Goal: Ask a question

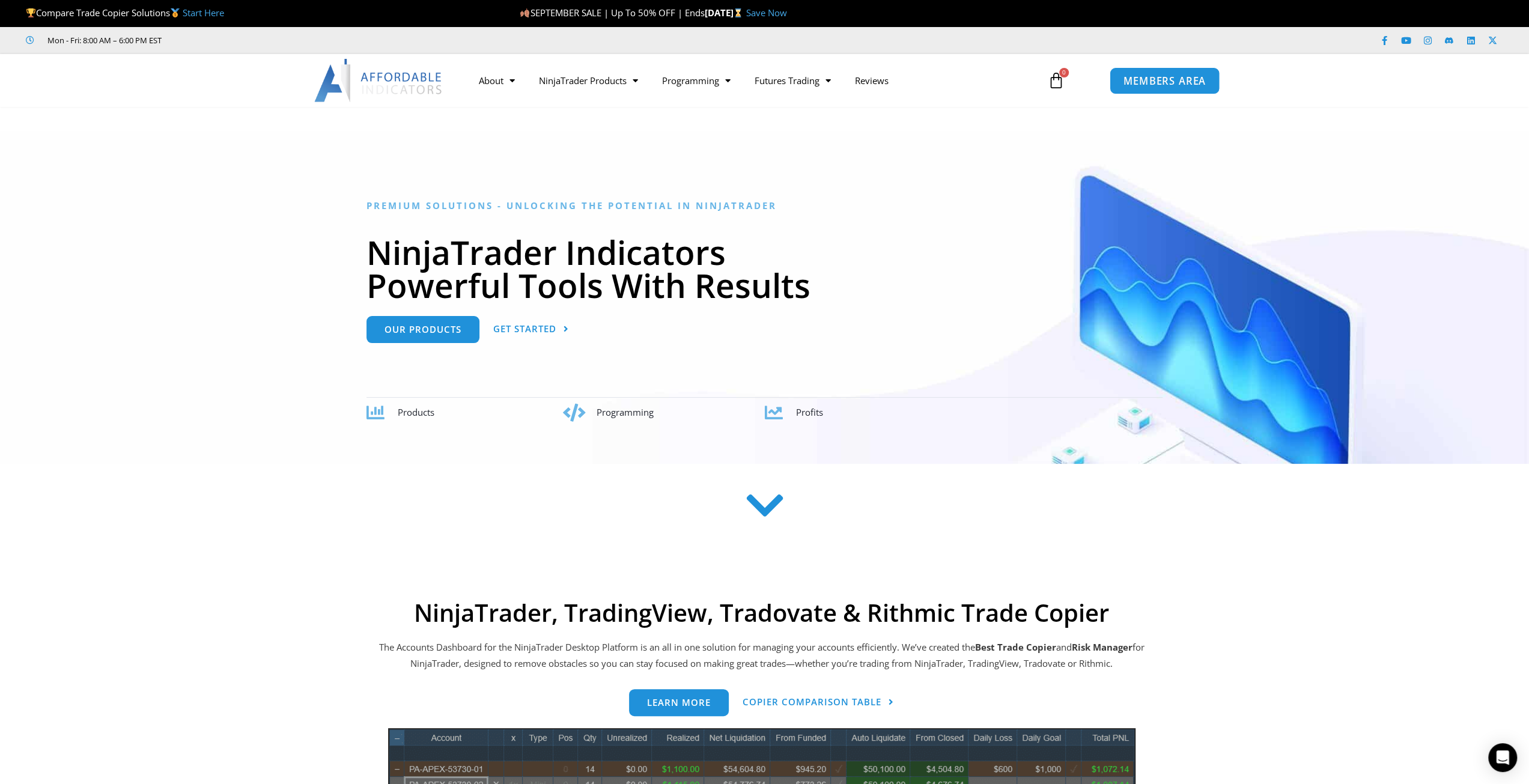
click at [1174, 81] on span "MEMBERS AREA" at bounding box center [1164, 81] width 82 height 10
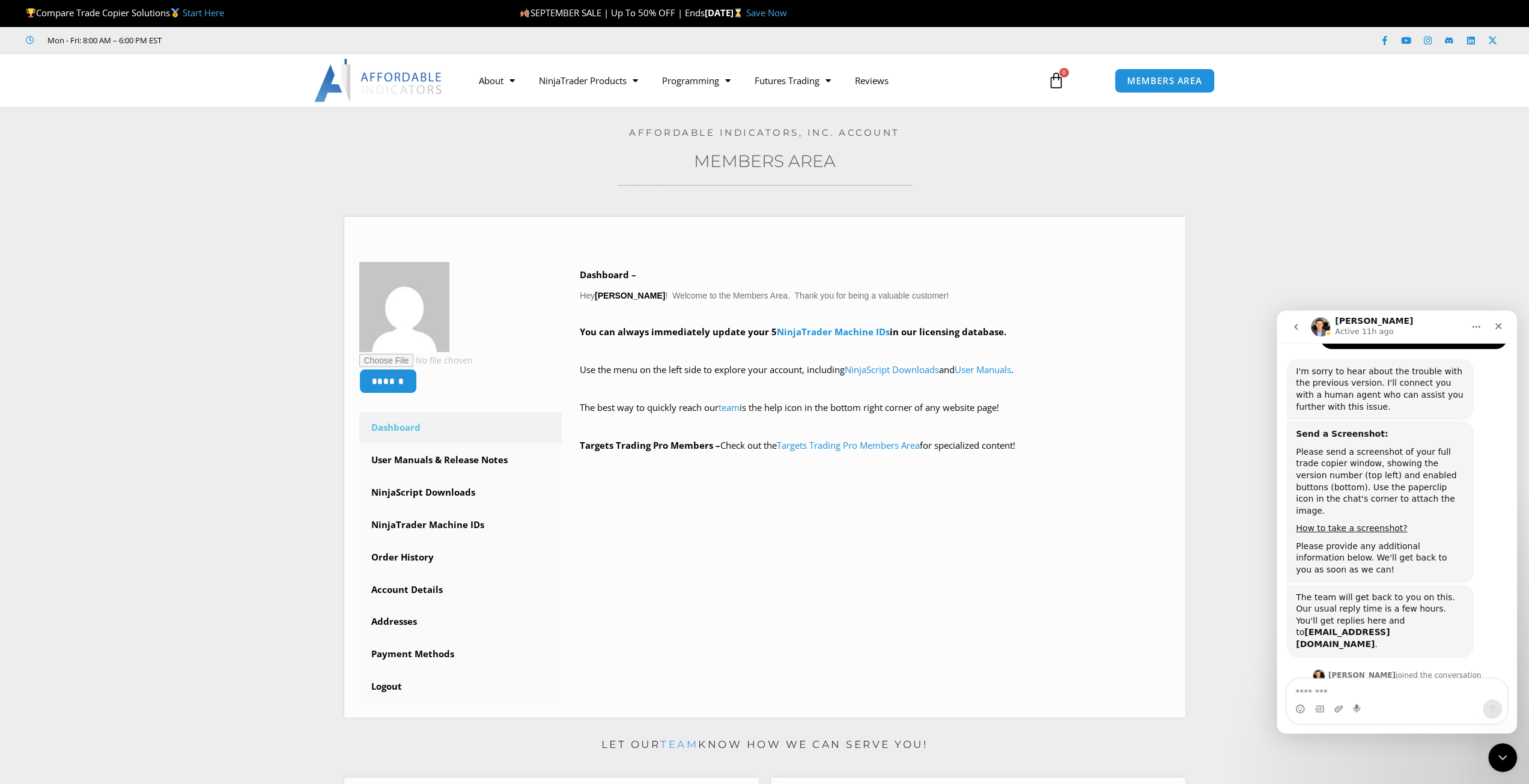
scroll to position [874, 0]
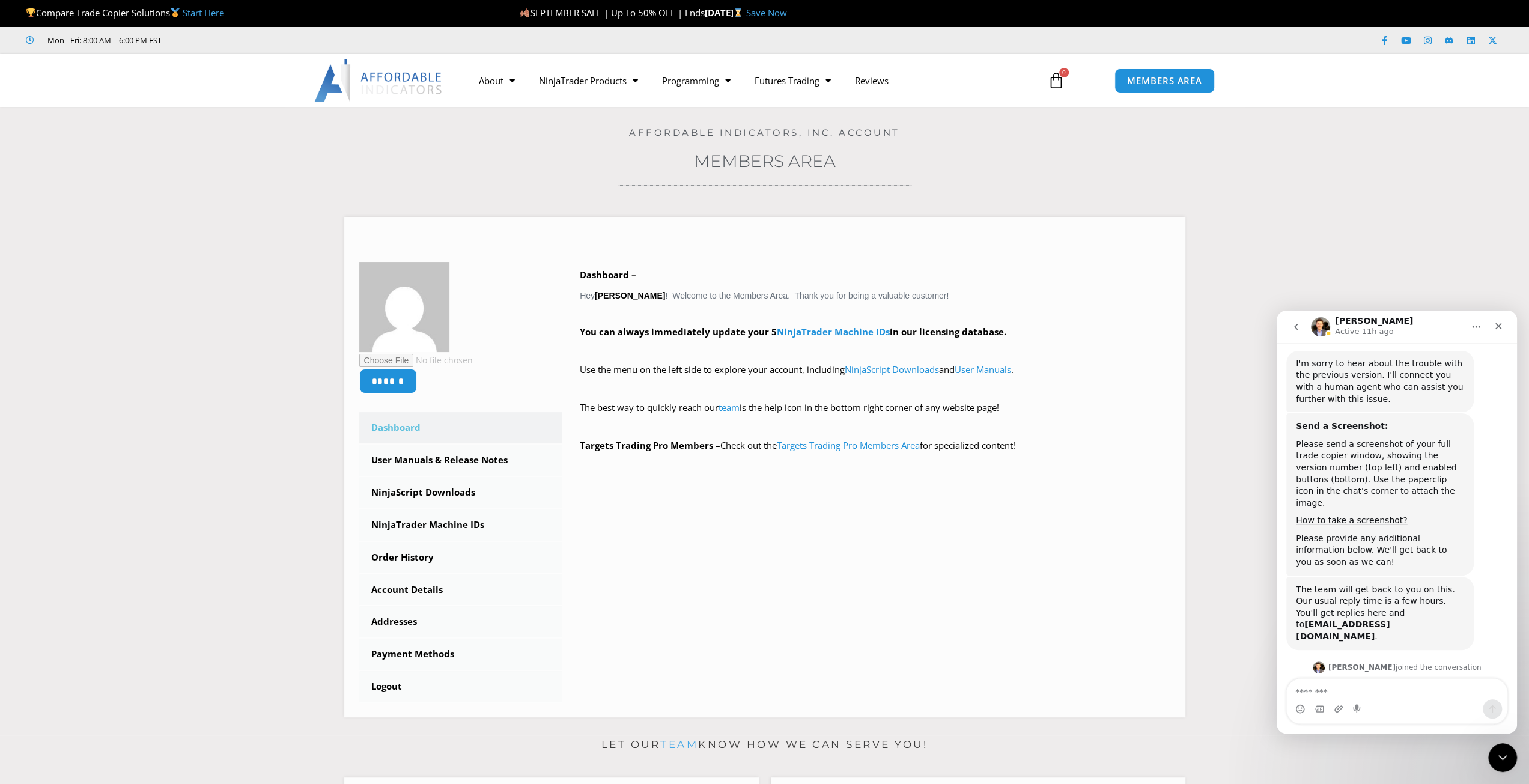
click at [1391, 692] on textarea "Message…" at bounding box center [1396, 689] width 220 height 21
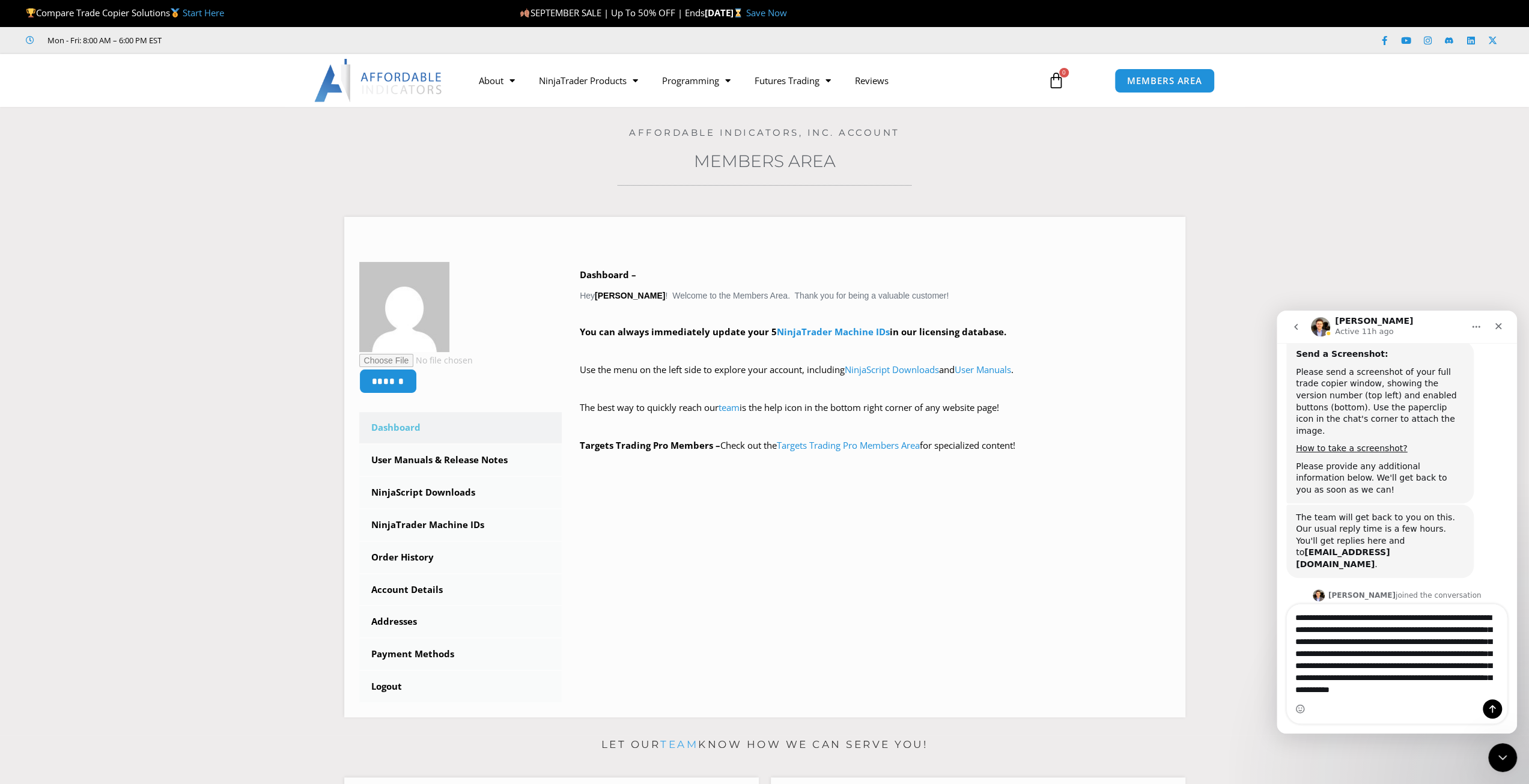
scroll to position [948, 0]
type textarea "**********"
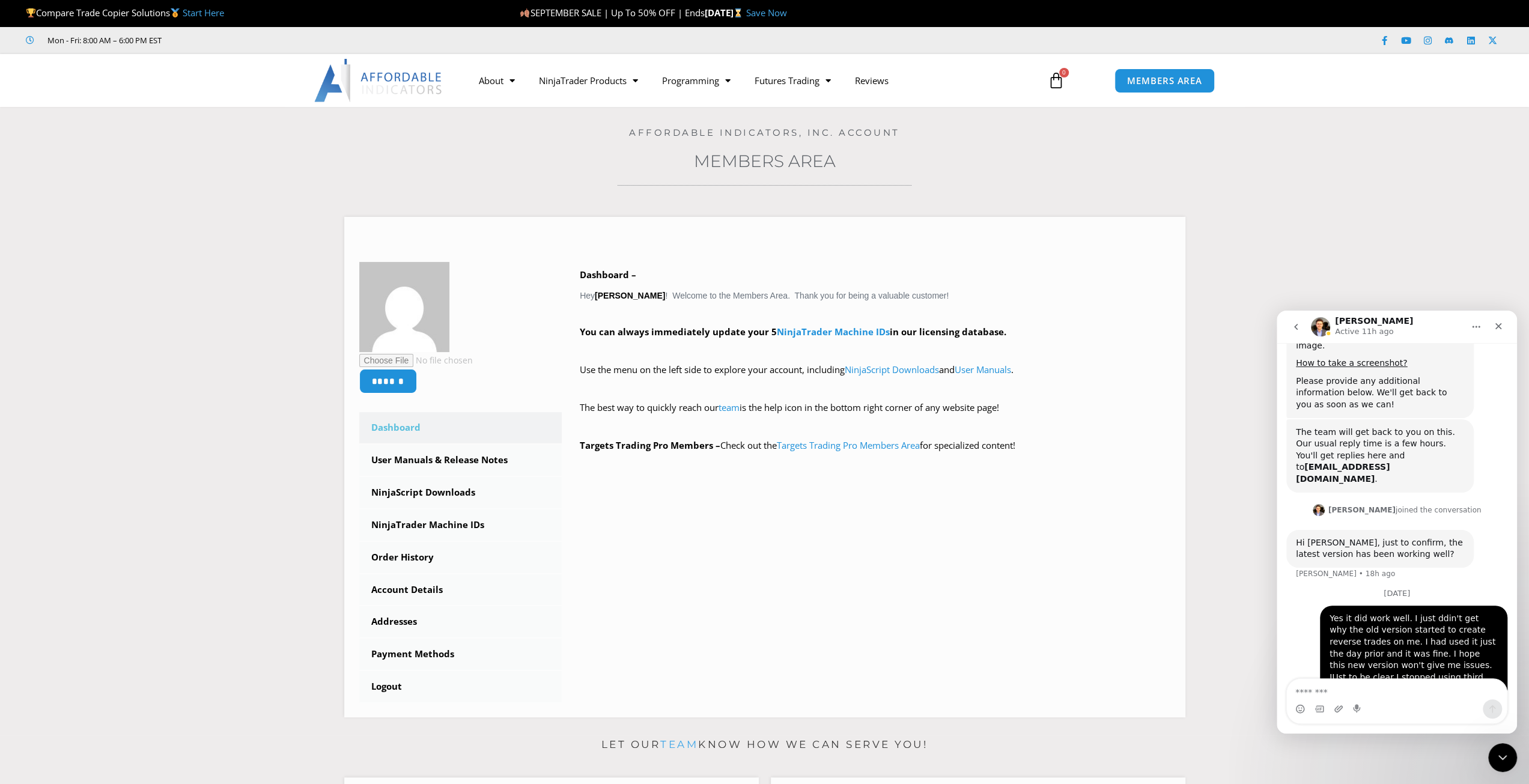
scroll to position [1048, 0]
